Goal: Task Accomplishment & Management: Manage account settings

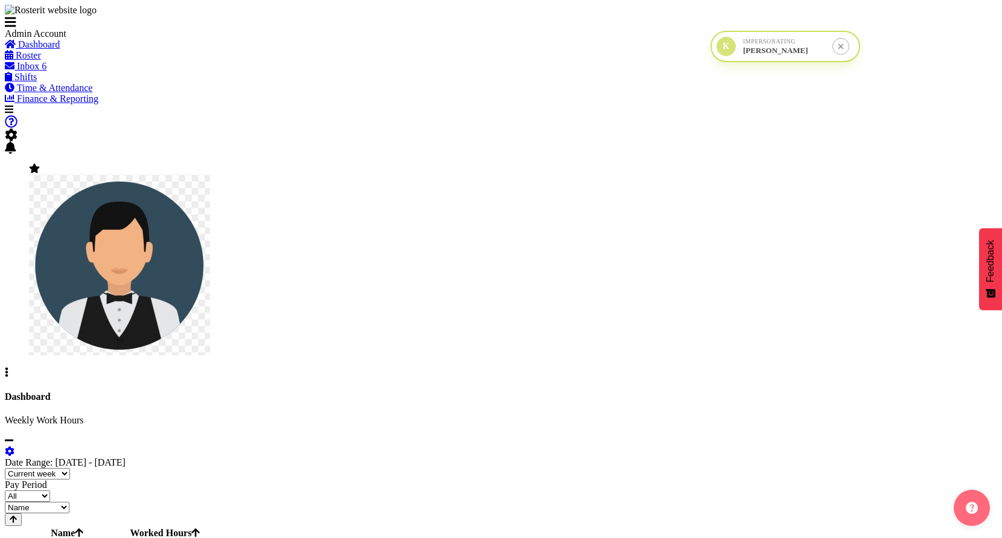
drag, startPoint x: 865, startPoint y: 158, endPoint x: 721, endPoint y: 54, distance: 177.2
click at [721, 54] on div "K" at bounding box center [725, 46] width 19 height 19
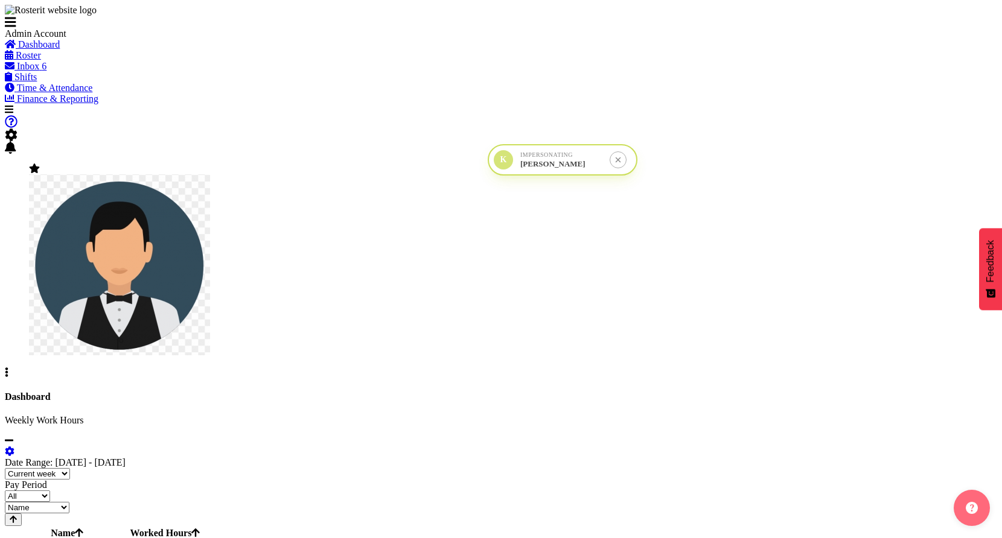
drag, startPoint x: 721, startPoint y: 54, endPoint x: 486, endPoint y: 169, distance: 262.1
click at [494, 169] on div "K" at bounding box center [503, 159] width 19 height 19
click at [8, 368] on span at bounding box center [7, 373] width 4 height 10
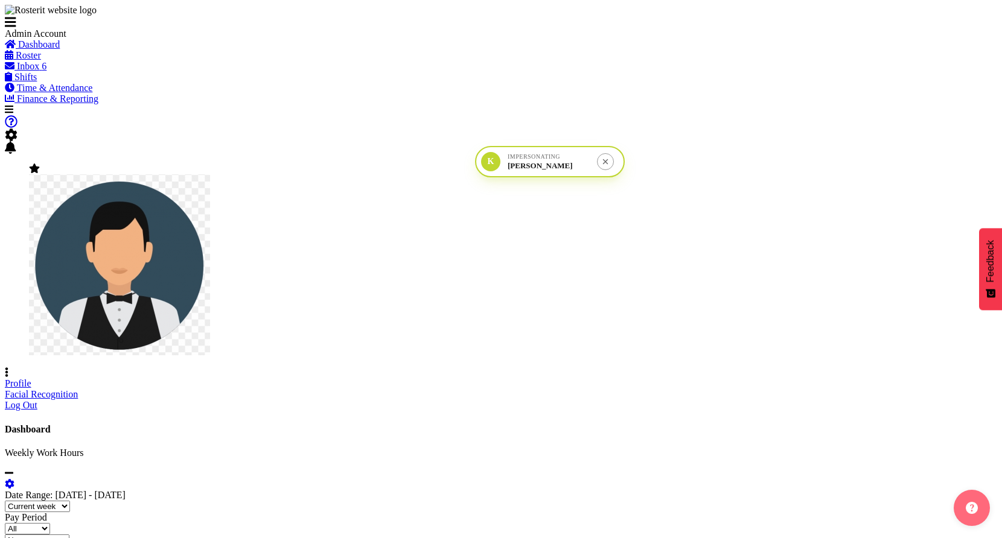
click at [31, 378] on link "Profile" at bounding box center [18, 383] width 27 height 10
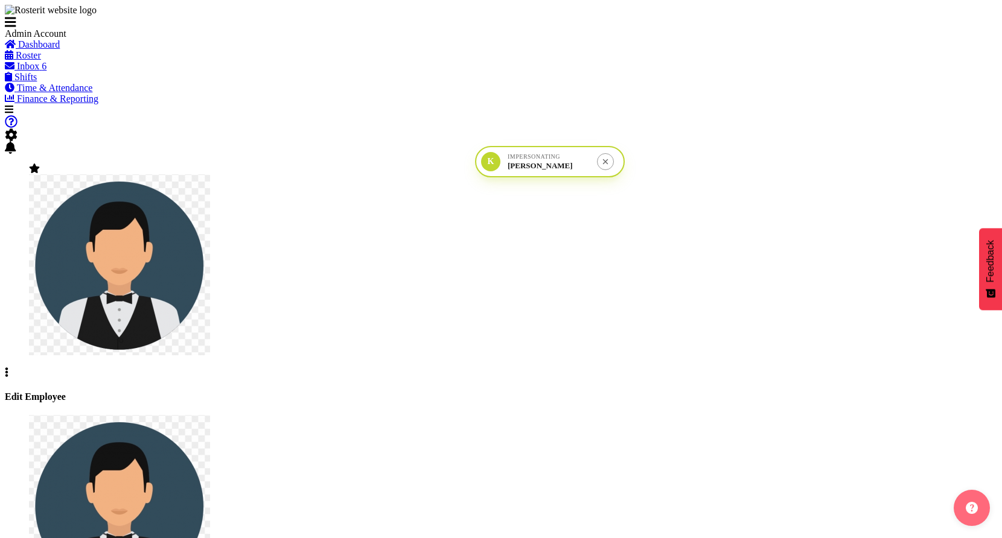
select select "TimelineWeek"
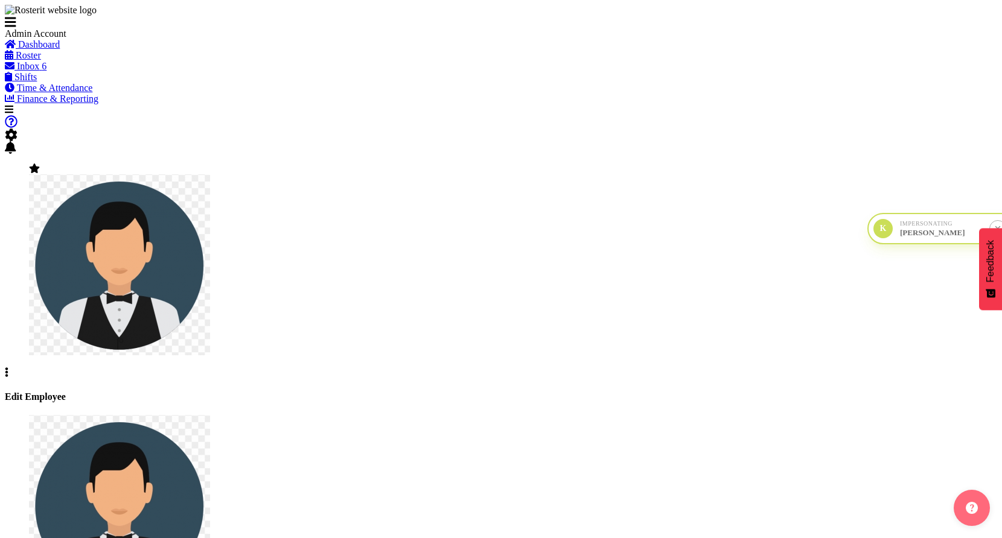
drag, startPoint x: 514, startPoint y: 164, endPoint x: 964, endPoint y: 263, distance: 461.5
click at [964, 238] on div "Impersonating Kevin Wu" at bounding box center [941, 229] width 82 height 18
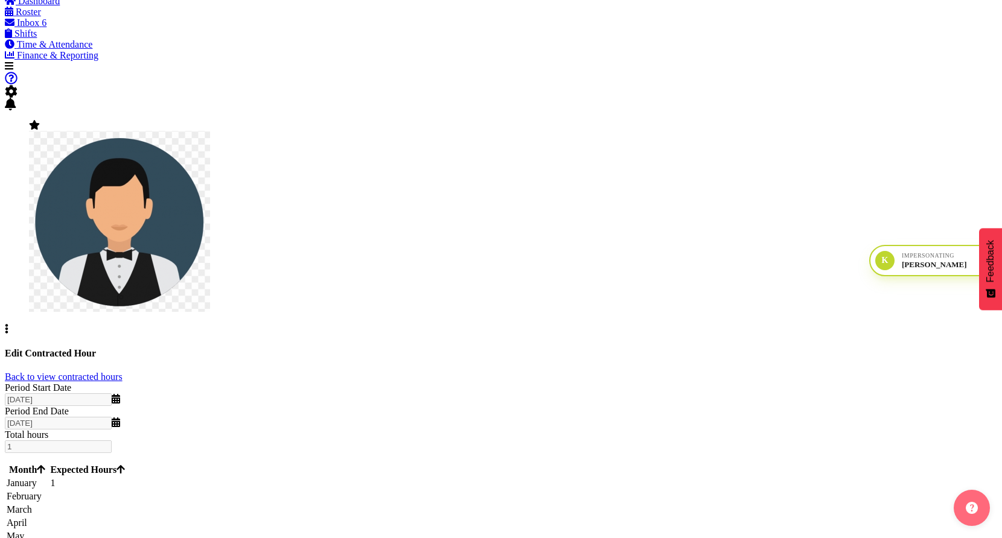
scroll to position [54, 0]
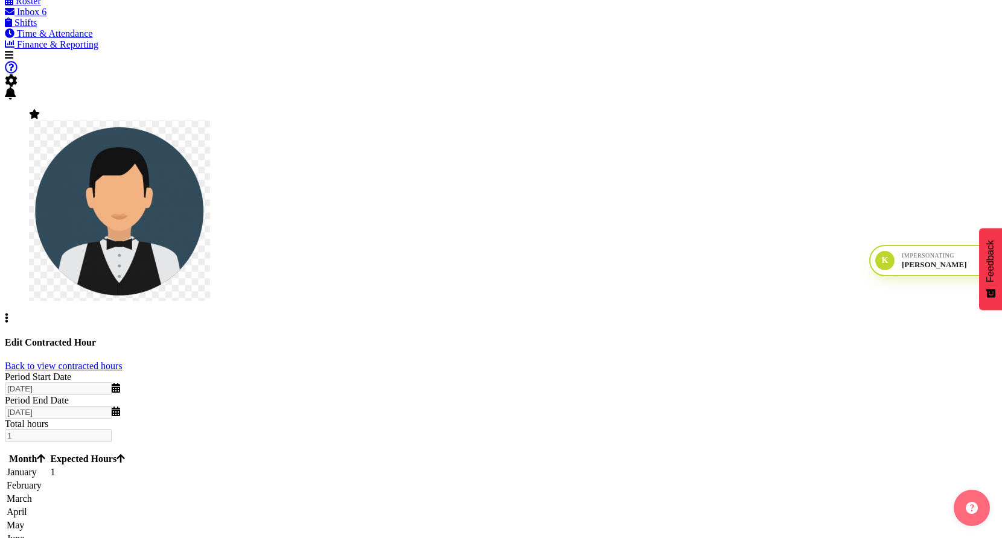
click at [126, 466] on td "1" at bounding box center [87, 472] width 76 height 12
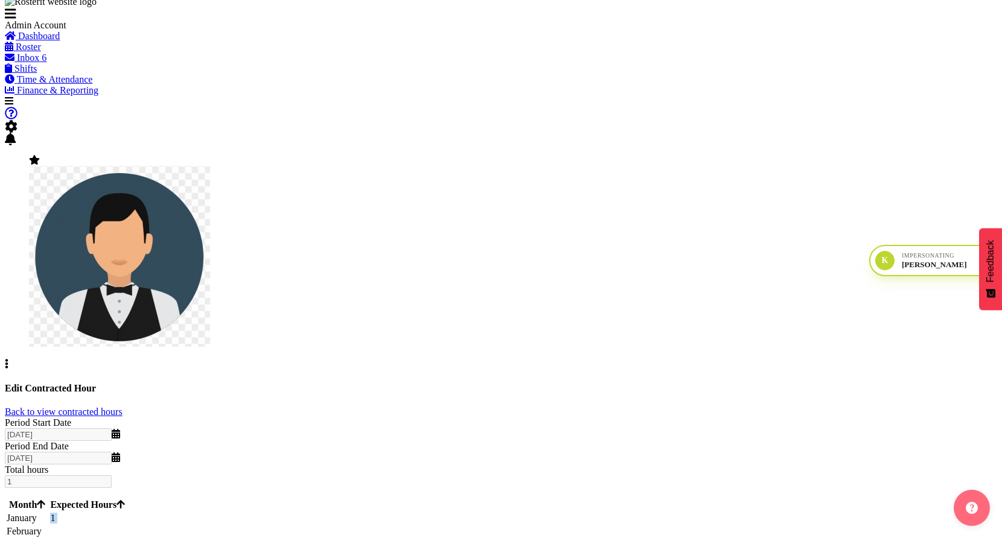
scroll to position [0, 0]
